Goal: Register for event/course

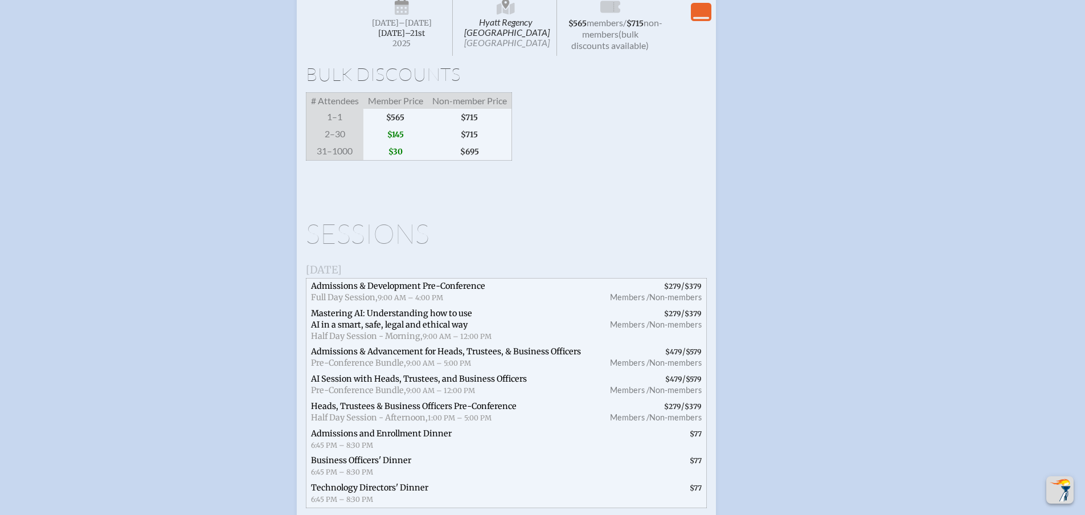
scroll to position [1879, 0]
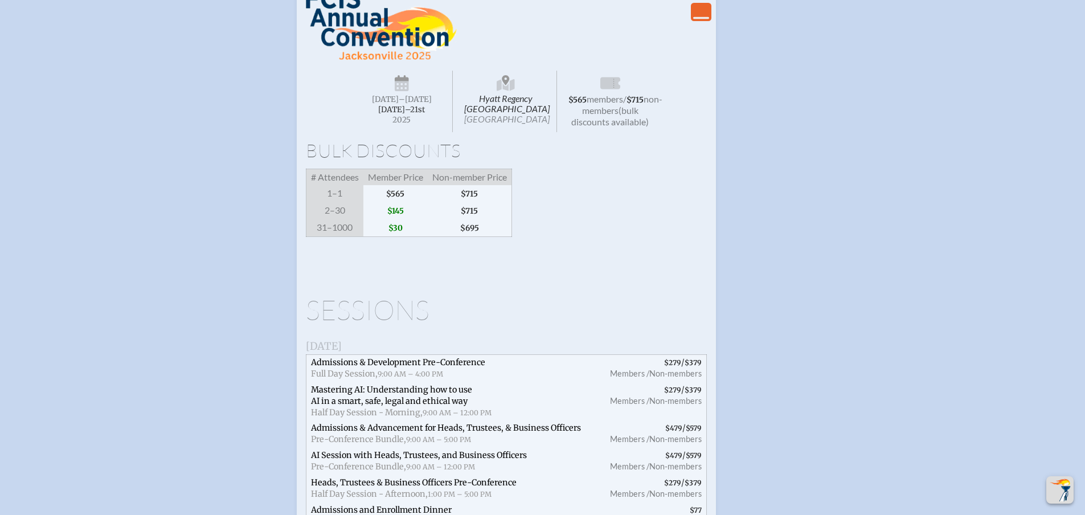
scroll to position [1822, 0]
click at [701, 20] on icon "View Less" at bounding box center [701, 12] width 16 height 16
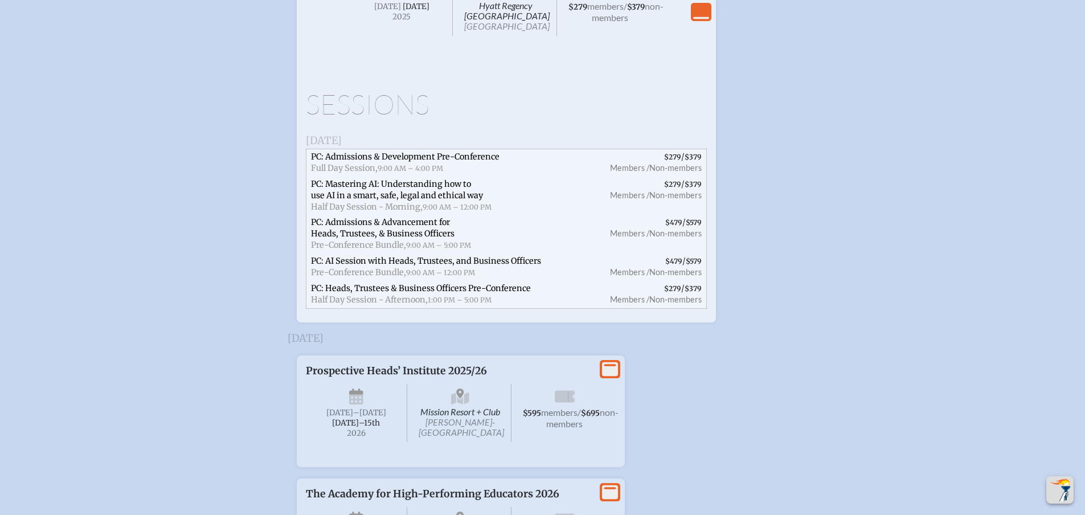
scroll to position [2094, 0]
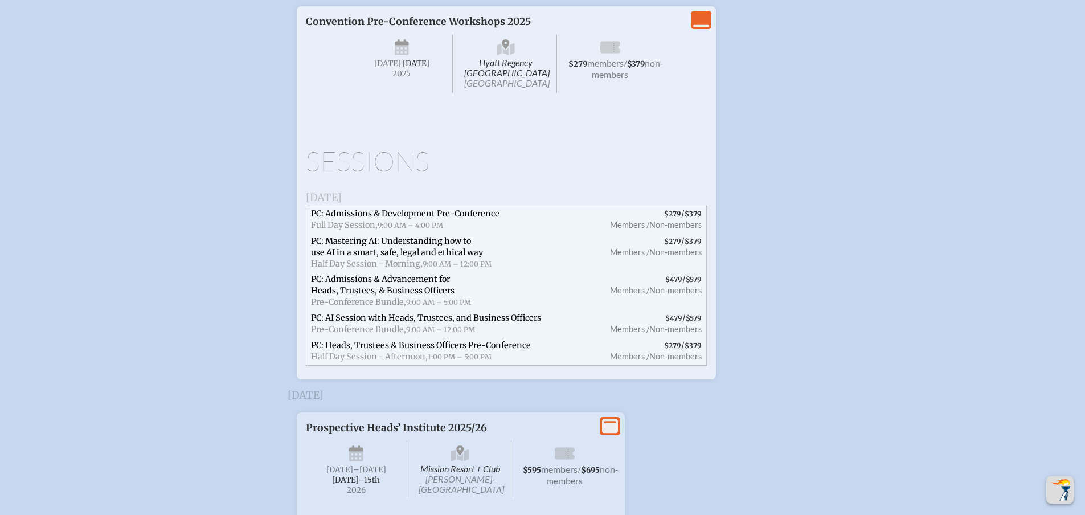
click at [700, 28] on icon "View Less" at bounding box center [701, 20] width 16 height 16
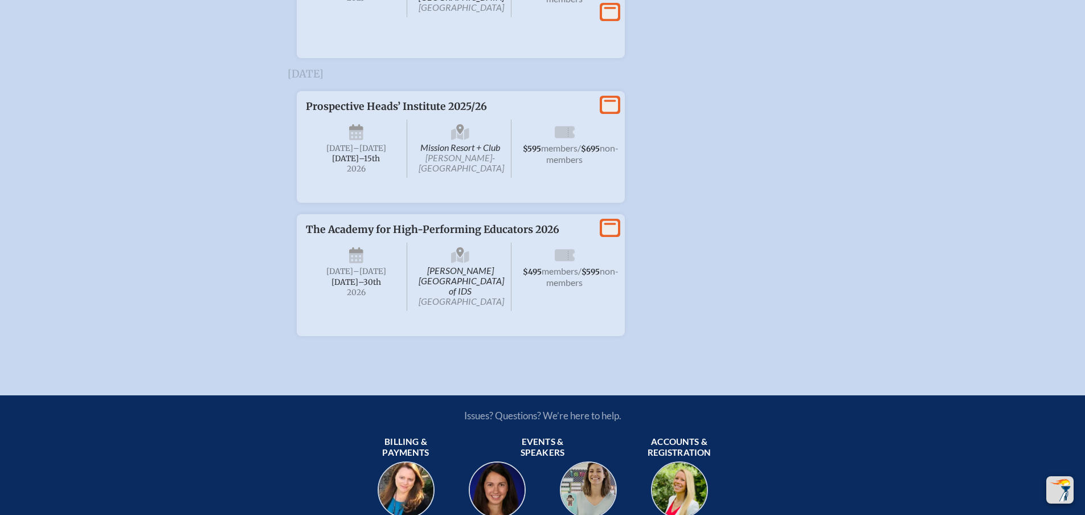
scroll to position [2177, 0]
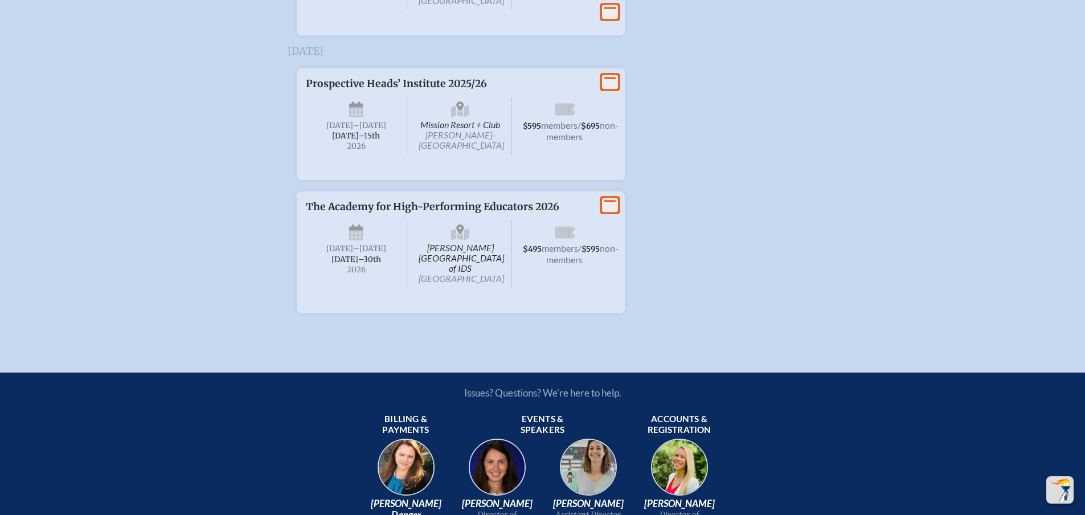
click at [613, 19] on icon at bounding box center [610, 12] width 16 height 14
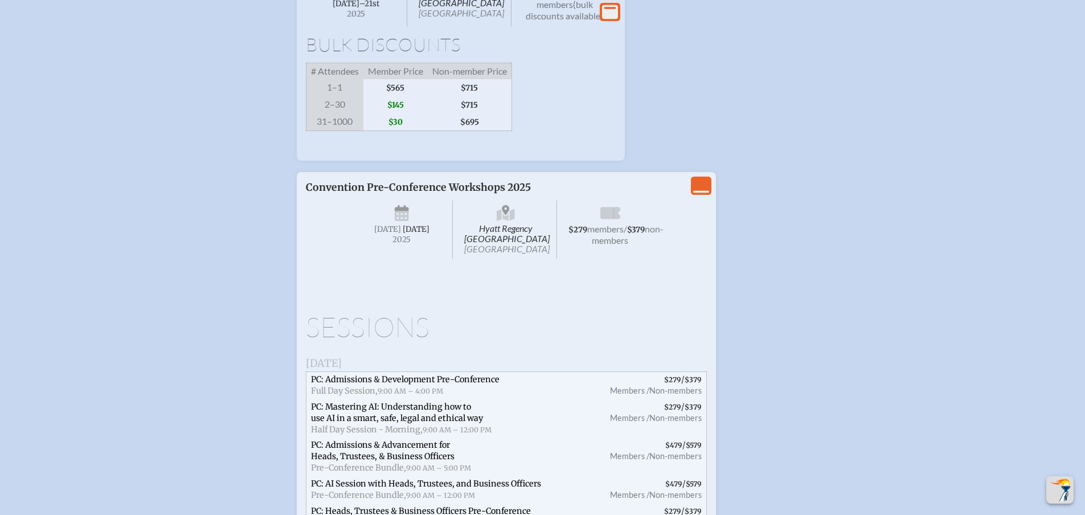
scroll to position [1892, 0]
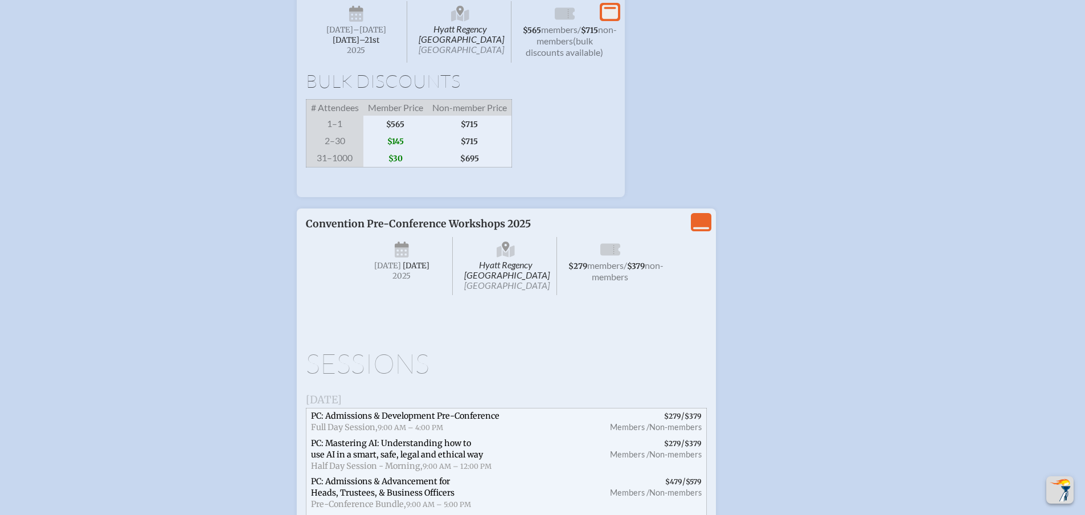
click at [610, 14] on icon at bounding box center [610, 12] width 16 height 14
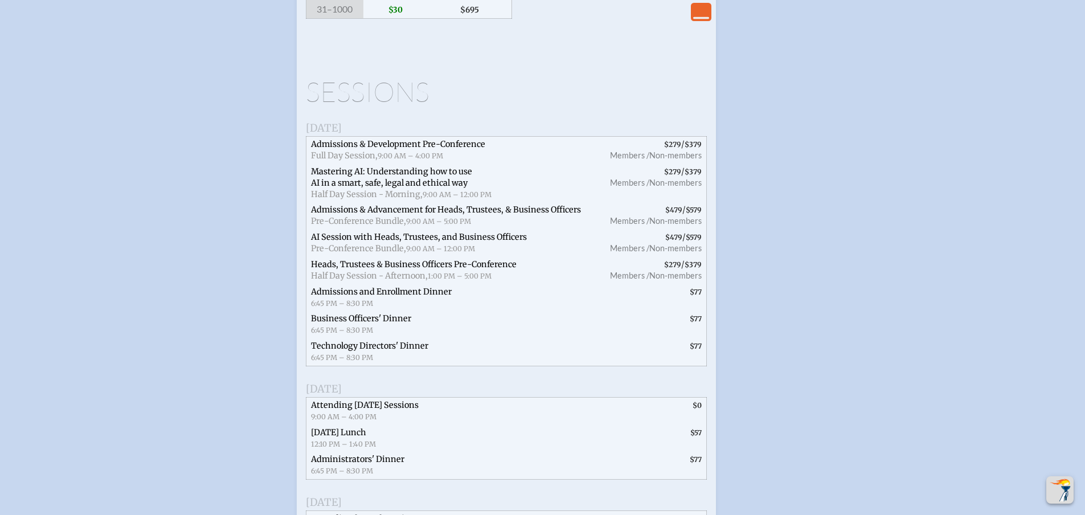
scroll to position [2120, 0]
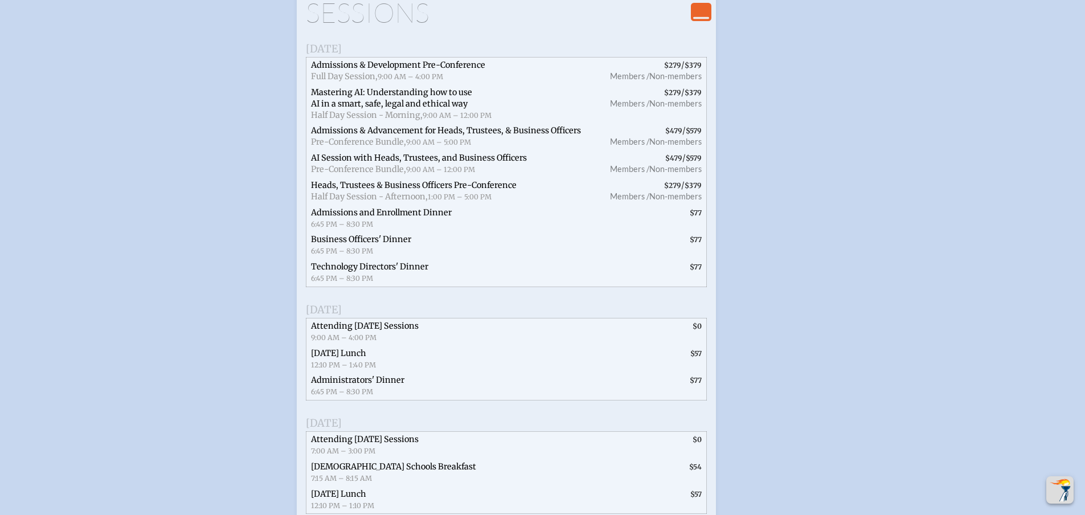
click at [311, 26] on h1 "Sessions" at bounding box center [506, 12] width 401 height 27
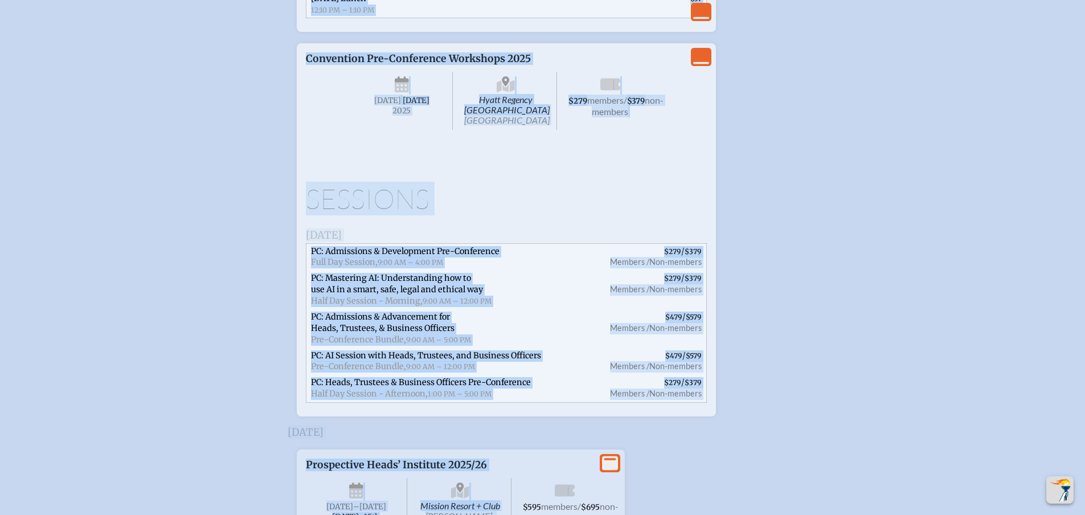
scroll to position [2685, 0]
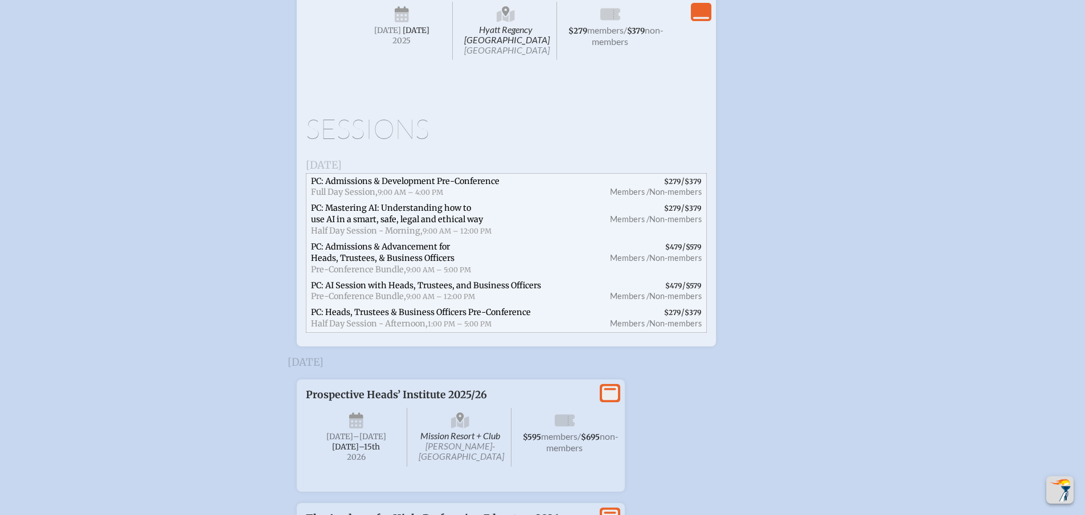
drag, startPoint x: 307, startPoint y: 136, endPoint x: 613, endPoint y: 27, distance: 324.9
copy div "Wednesday, November 19th, 2025 Admissions & Development Pre-Conference Full Day…"
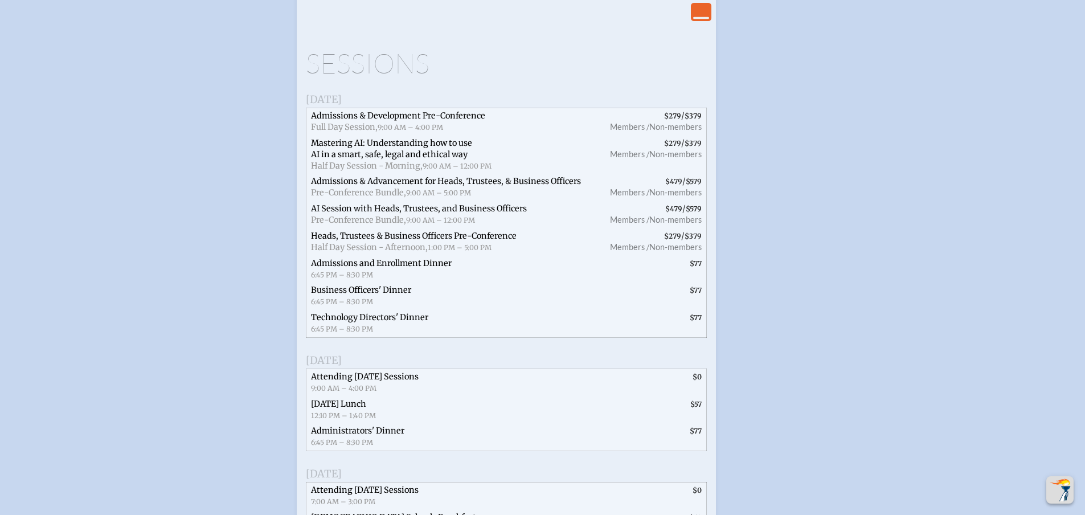
scroll to position [2050, 0]
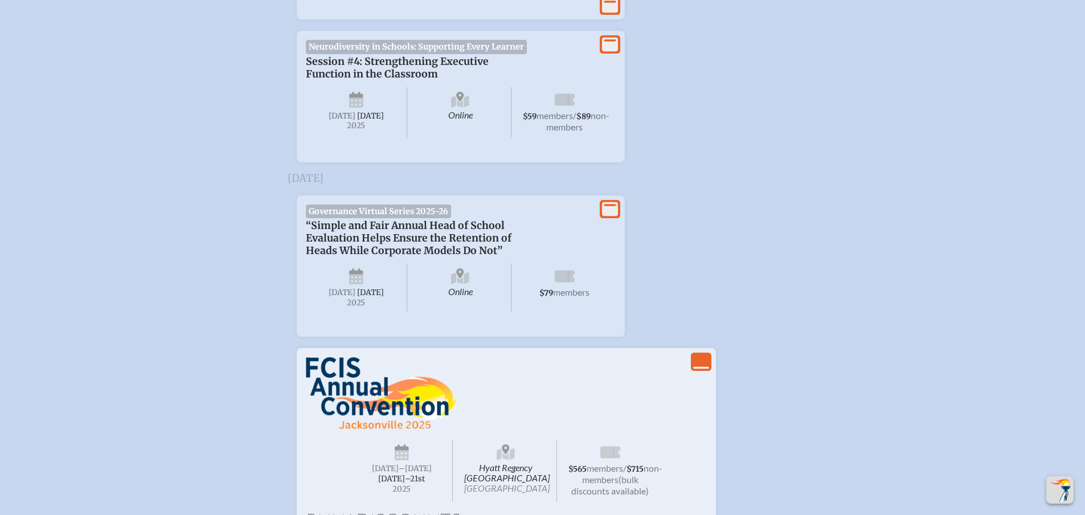
scroll to position [1310, 0]
